Goal: Task Accomplishment & Management: Use online tool/utility

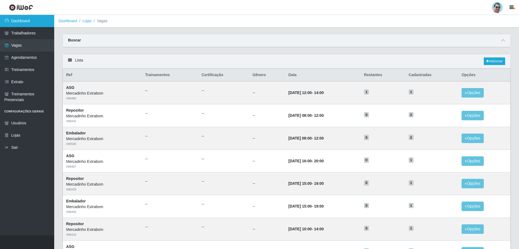
click at [40, 18] on link "Dashboard" at bounding box center [27, 21] width 54 height 12
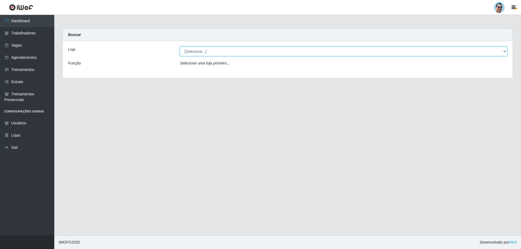
click at [206, 53] on select "[Selecione...] Mercadinho Extrabom" at bounding box center [343, 51] width 327 height 9
select select "175"
click at [180, 47] on select "[Selecione...] Mercadinho Extrabom" at bounding box center [343, 51] width 327 height 9
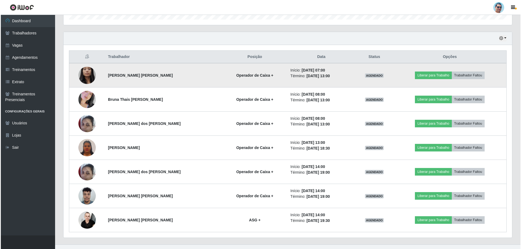
scroll to position [183, 0]
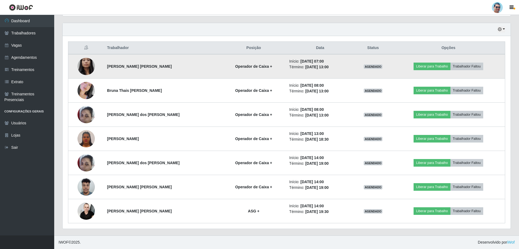
click at [90, 68] on img at bounding box center [86, 66] width 17 height 39
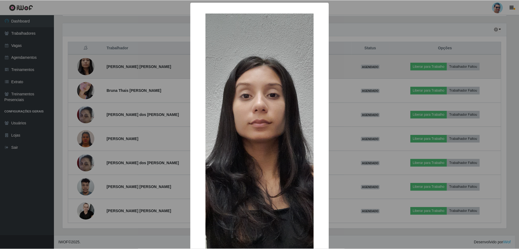
scroll to position [113, 446]
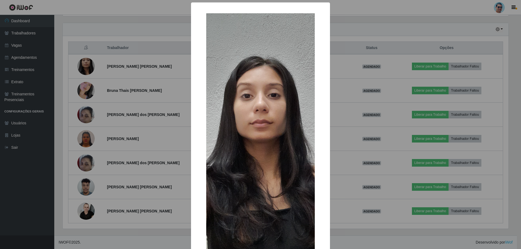
click at [343, 103] on div "× OK Cancel" at bounding box center [260, 124] width 521 height 249
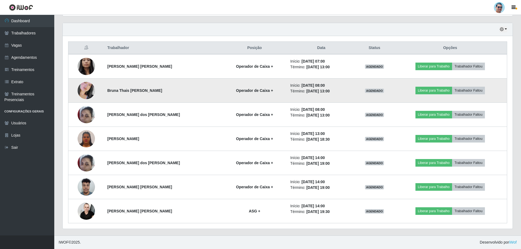
scroll to position [113, 448]
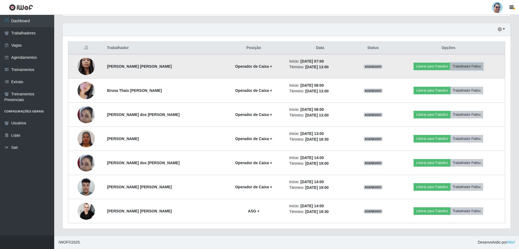
click at [475, 65] on button "Trabalhador Faltou" at bounding box center [467, 67] width 33 height 8
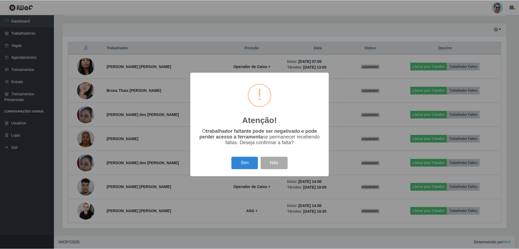
scroll to position [113, 446]
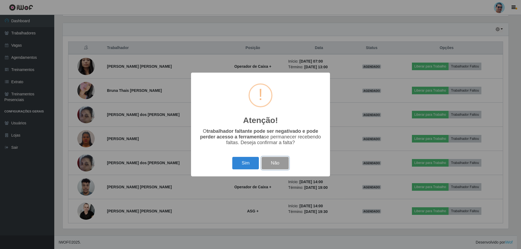
click at [276, 167] on button "Não" at bounding box center [274, 163] width 27 height 13
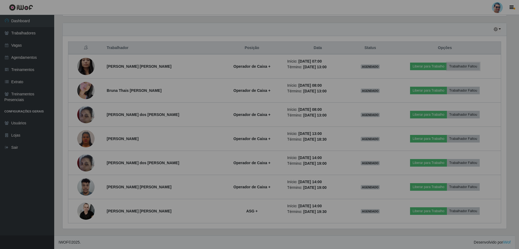
scroll to position [113, 448]
